Goal: Information Seeking & Learning: Learn about a topic

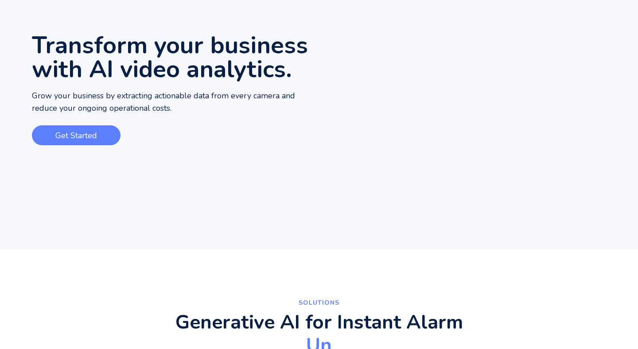
click at [108, 141] on link "Get Started" at bounding box center [76, 135] width 89 height 20
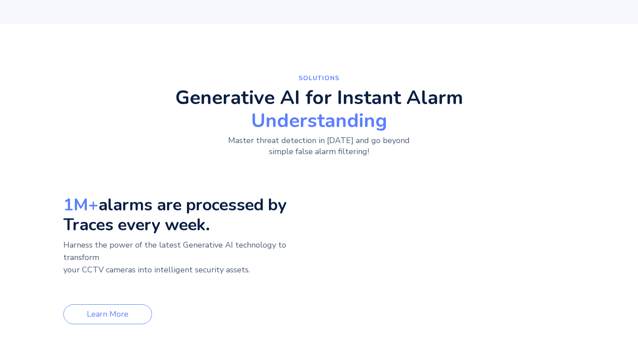
scroll to position [328, 0]
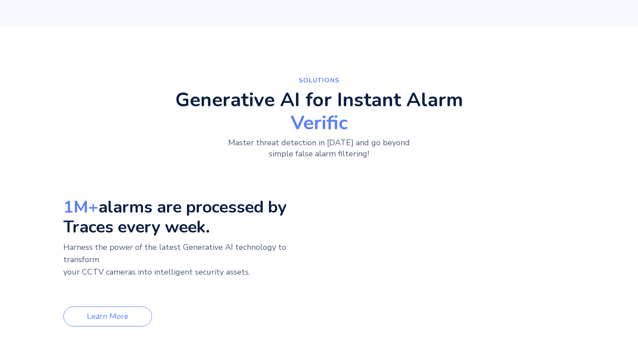
click at [485, 222] on video "Your browser does not support the video tag." at bounding box center [508, 217] width 133 height 66
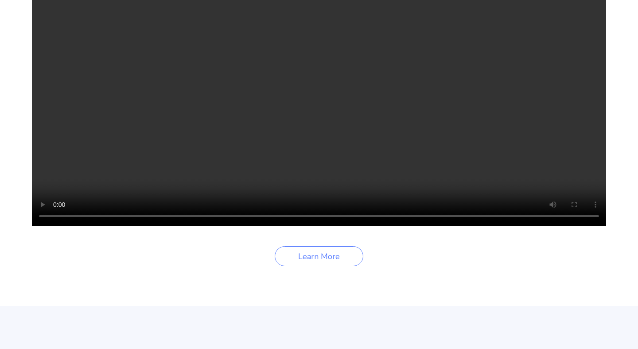
scroll to position [1306, 0]
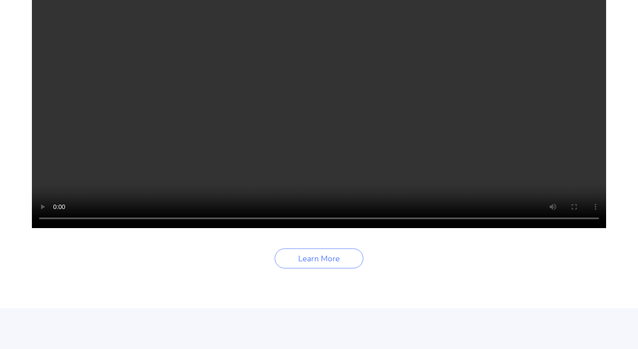
click at [383, 189] on video "Your browser does not support the video tag." at bounding box center [319, 84] width 574 height 287
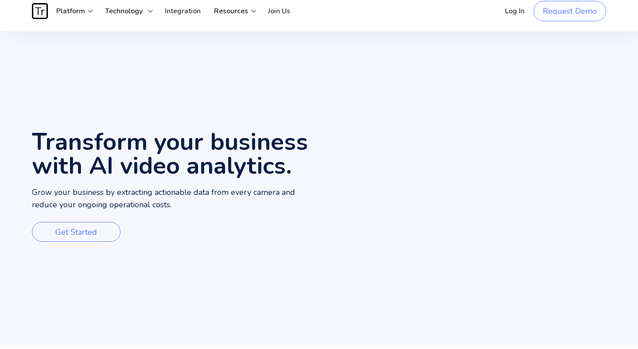
scroll to position [0, 0]
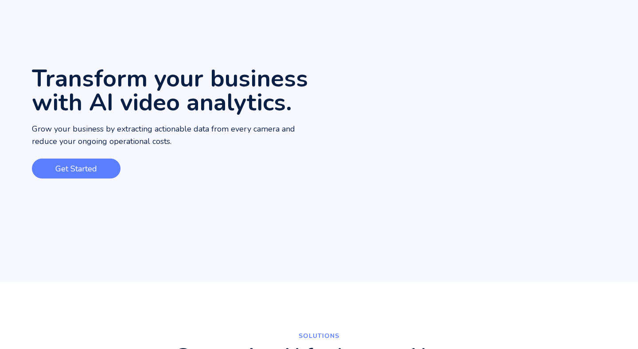
click at [109, 172] on link "Get Started" at bounding box center [76, 169] width 89 height 20
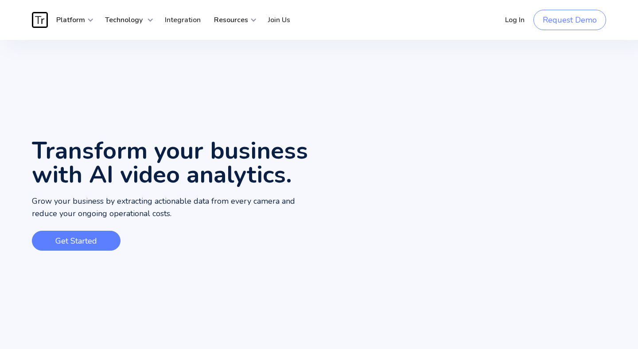
click at [80, 233] on link "Get Started" at bounding box center [76, 241] width 89 height 20
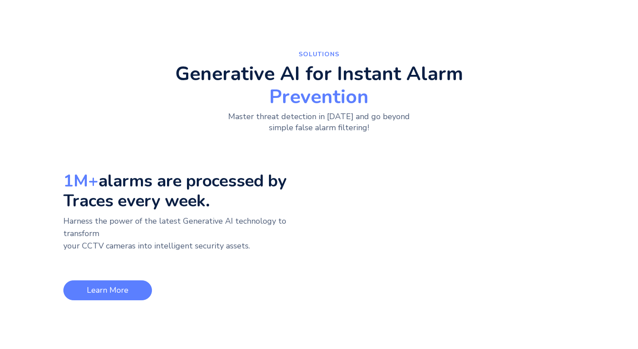
click at [131, 286] on link "Learn More" at bounding box center [107, 291] width 89 height 20
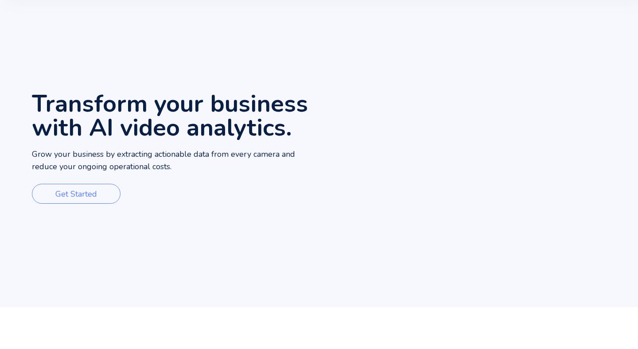
scroll to position [0, 0]
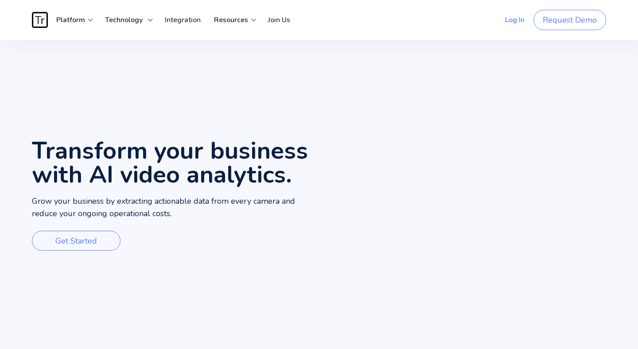
click at [510, 23] on link "Log In" at bounding box center [515, 20] width 33 height 27
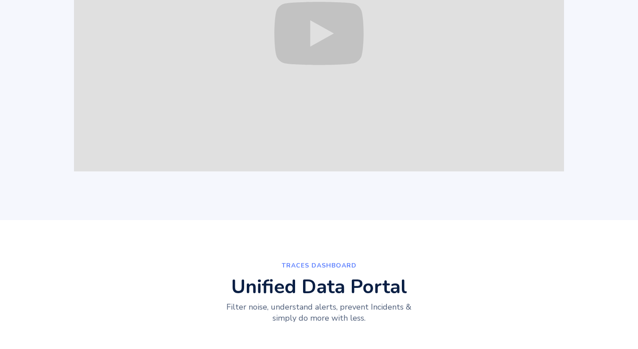
scroll to position [831, 0]
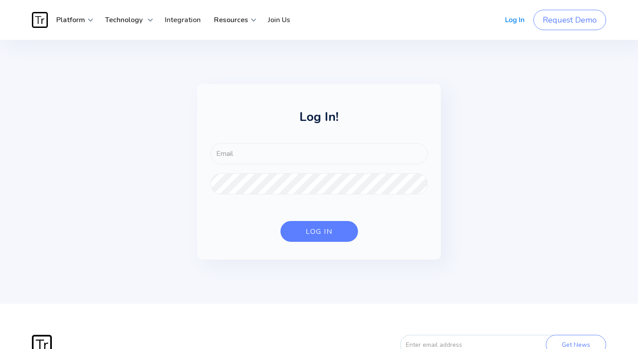
click at [36, 12] on img "home" at bounding box center [40, 20] width 16 height 16
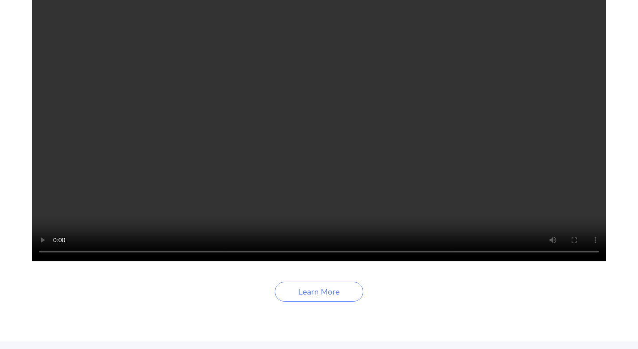
scroll to position [1278, 0]
